Goal: Task Accomplishment & Management: Complete application form

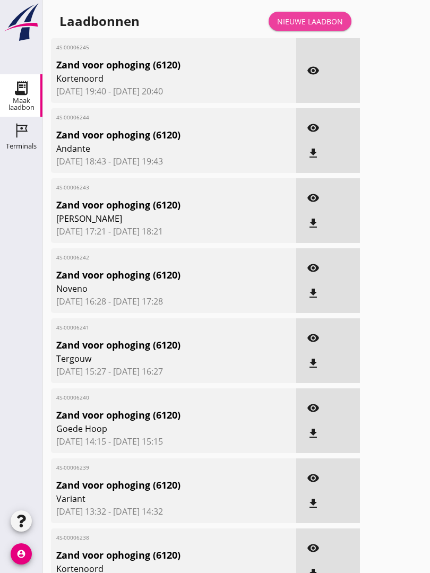
click at [324, 27] on div "Nieuwe laadbon" at bounding box center [310, 21] width 66 height 11
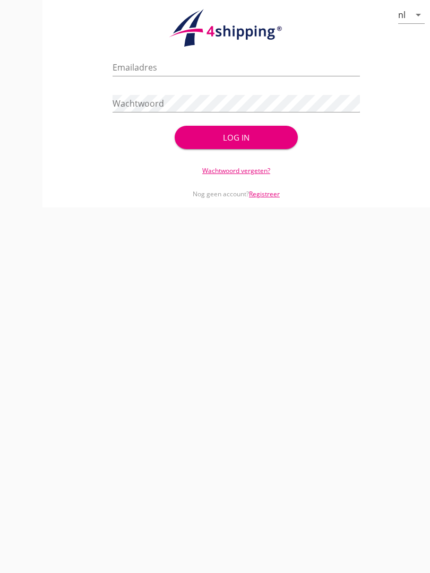
click at [145, 66] on div "Emailadres" at bounding box center [236, 70] width 247 height 34
click at [166, 76] on input "Emailadres" at bounding box center [236, 67] width 247 height 17
type input "[EMAIL_ADDRESS][DOMAIN_NAME]"
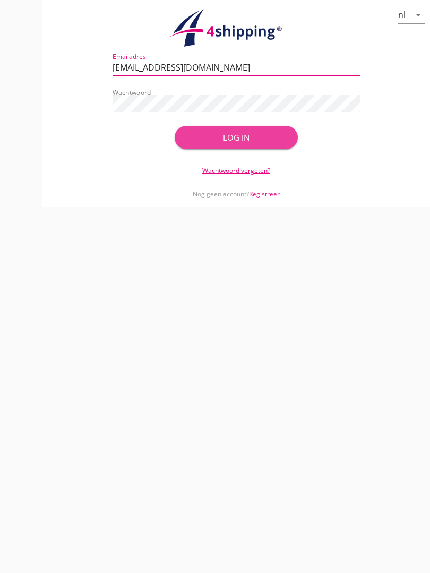
click at [240, 143] on div "Log in" at bounding box center [237, 138] width 90 height 12
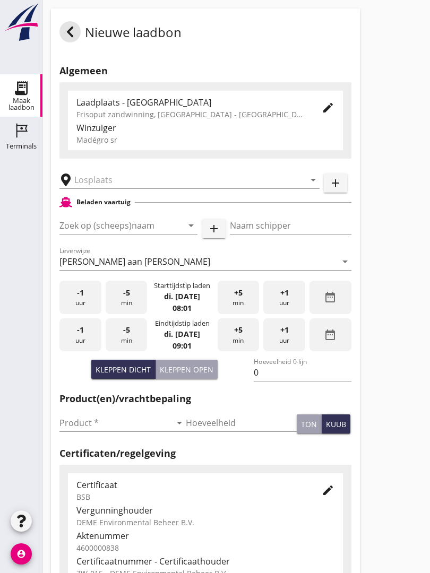
click at [116, 182] on input "text" at bounding box center [181, 179] width 215 height 17
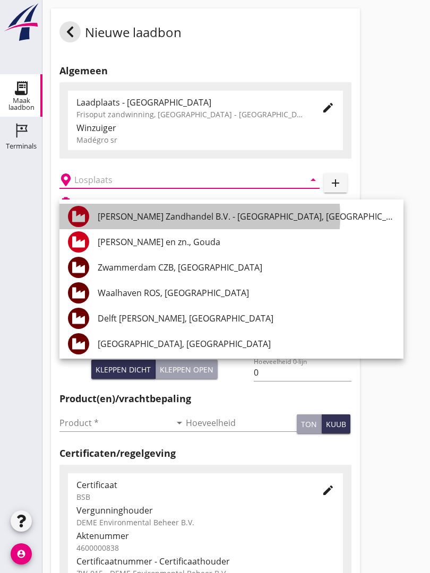
click at [209, 211] on div "[PERSON_NAME] Zandhandel B.V. - [GEOGRAPHIC_DATA], [GEOGRAPHIC_DATA]" at bounding box center [246, 216] width 297 height 13
type input "[PERSON_NAME] Zandhandel B.V. - [GEOGRAPHIC_DATA], [GEOGRAPHIC_DATA]"
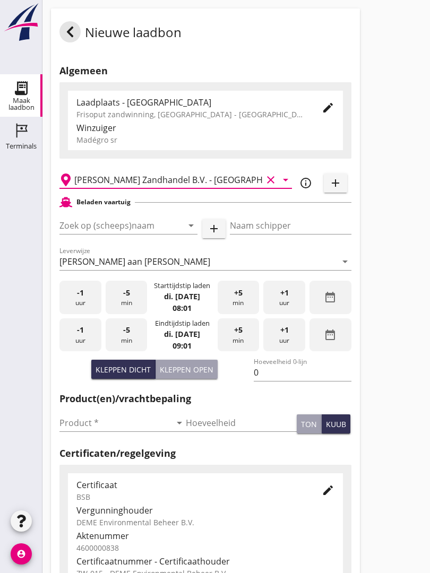
click at [152, 230] on input "Zoek op (scheeps)naam" at bounding box center [113, 225] width 108 height 17
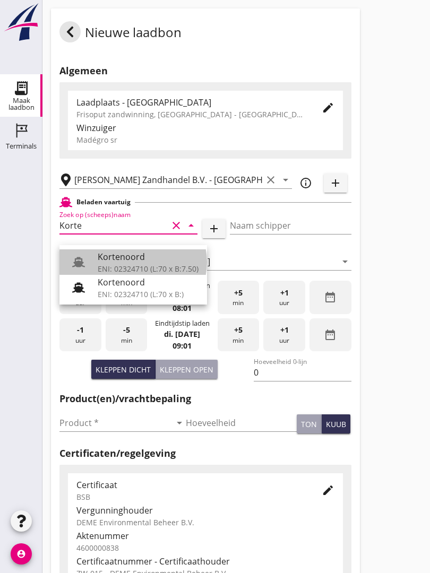
click at [140, 257] on div "Kortenoord" at bounding box center [148, 257] width 101 height 13
type input "Kortenoord"
type input "[PERSON_NAME]"
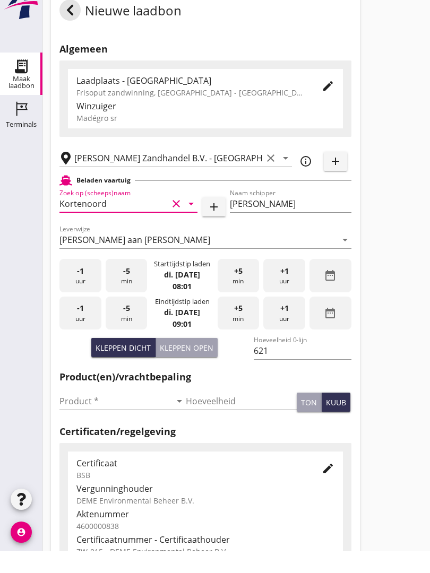
click at [196, 360] on button "Kleppen open" at bounding box center [187, 369] width 62 height 19
type input "518"
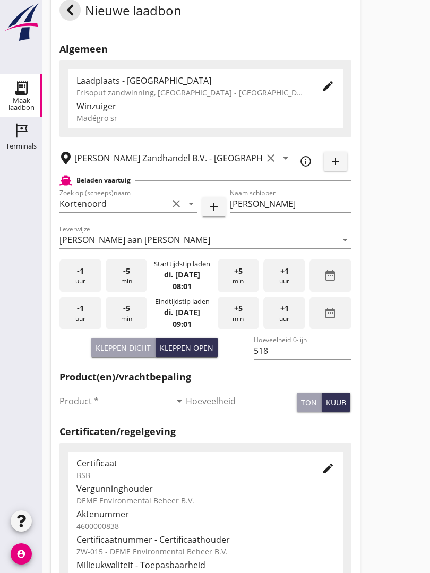
click at [77, 402] on input "Product *" at bounding box center [114, 401] width 111 height 17
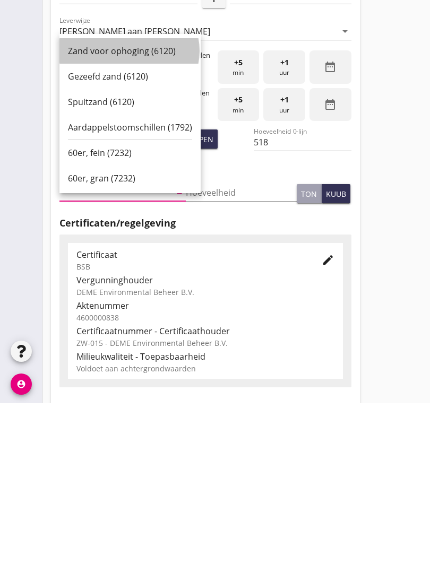
click at [127, 214] on div "Zand voor ophoging (6120)" at bounding box center [130, 220] width 124 height 13
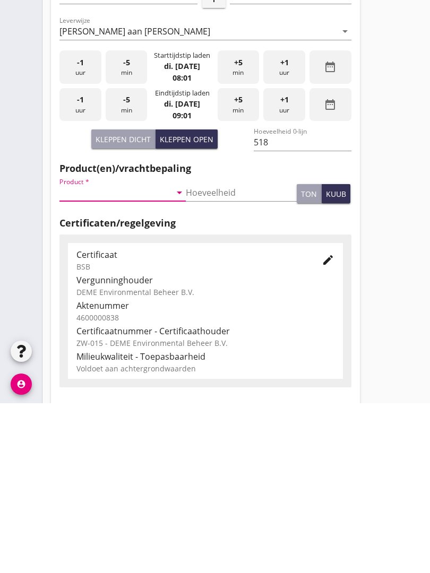
type input "Zand voor ophoging (6120)"
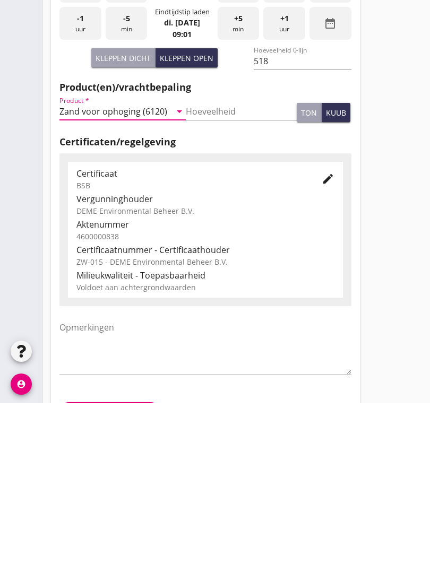
scroll to position [186, 0]
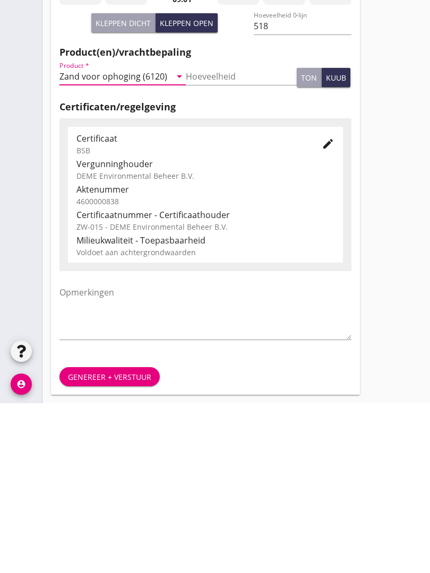
click at [107, 541] on div "Genereer + verstuur" at bounding box center [109, 546] width 83 height 11
